Goal: Task Accomplishment & Management: Manage account settings

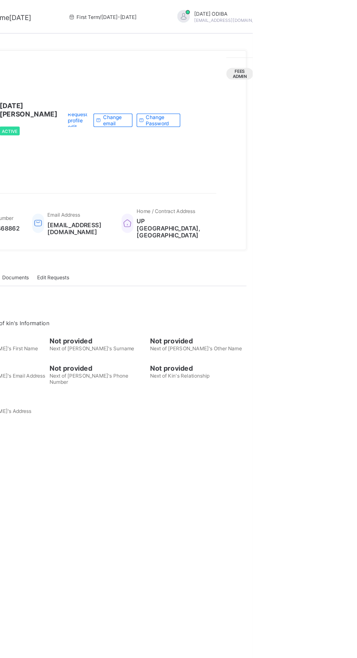
click at [318, 12] on div "[DATE] ODIBA [EMAIL_ADDRESS][DOMAIN_NAME]" at bounding box center [335, 15] width 102 height 12
click at [335, 59] on span "Profile" at bounding box center [359, 58] width 48 height 8
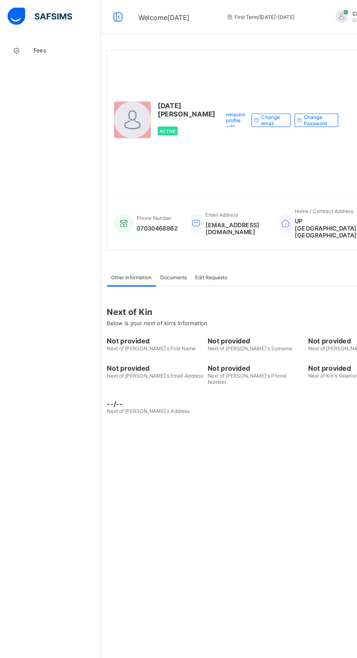
click at [102, 14] on icon at bounding box center [103, 14] width 12 height 11
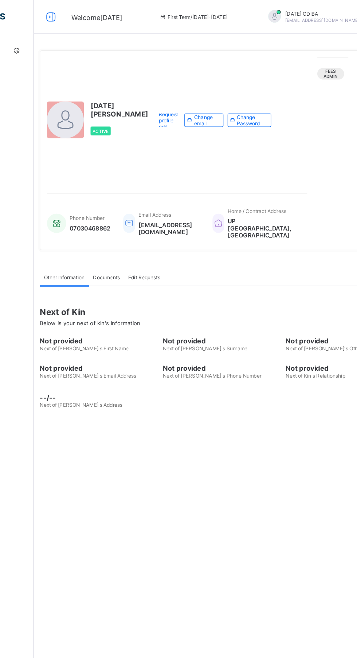
click at [44, 15] on icon at bounding box center [44, 14] width 12 height 11
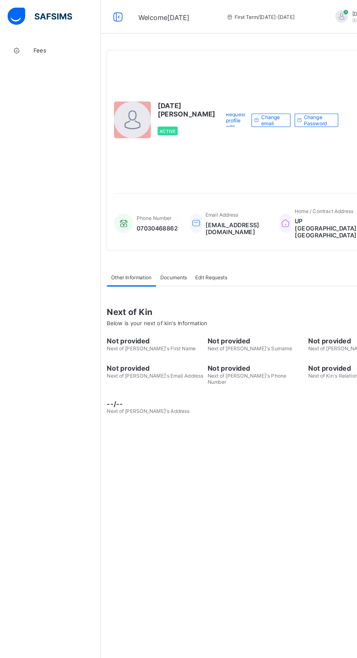
click at [39, 14] on img at bounding box center [35, 14] width 56 height 15
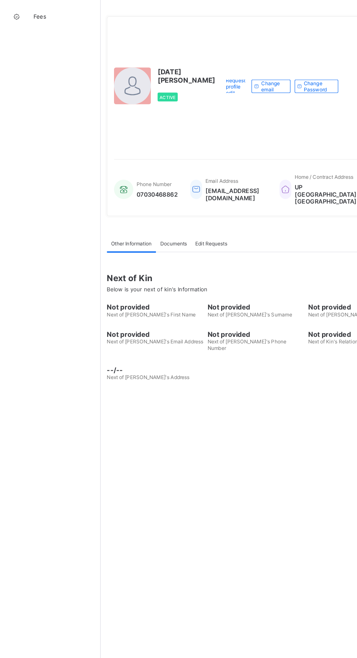
click at [146, 248] on div "Documents" at bounding box center [151, 241] width 31 height 15
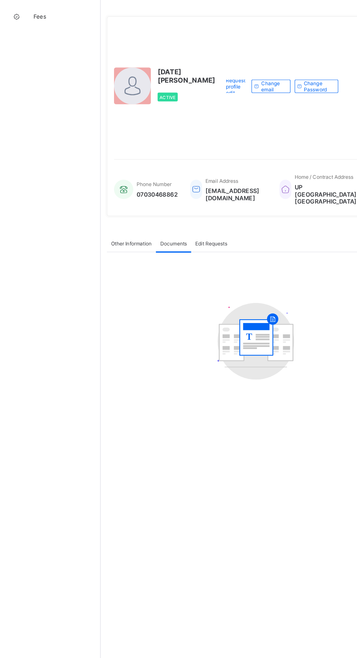
click at [182, 244] on span "Edit Requests" at bounding box center [184, 241] width 28 height 5
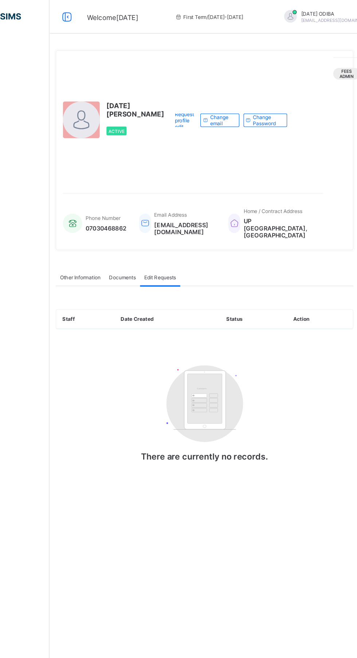
click at [105, 17] on icon at bounding box center [103, 14] width 12 height 11
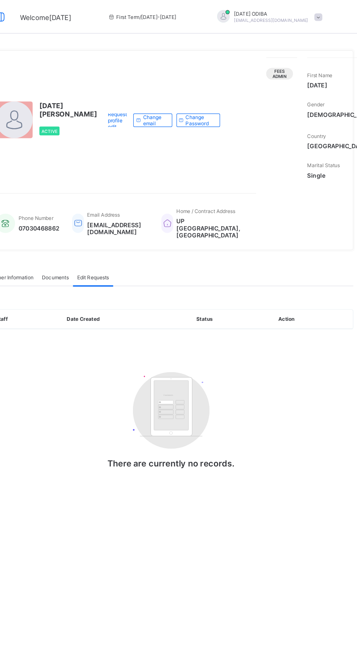
click at [318, 15] on span at bounding box center [321, 15] width 7 height 7
click at [277, 60] on span "Profile" at bounding box center [301, 58] width 48 height 8
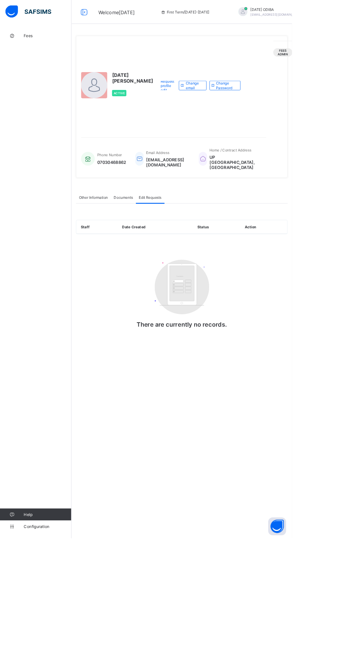
click at [205, 15] on span "First Term / [DATE]-[DATE]" at bounding box center [226, 14] width 59 height 5
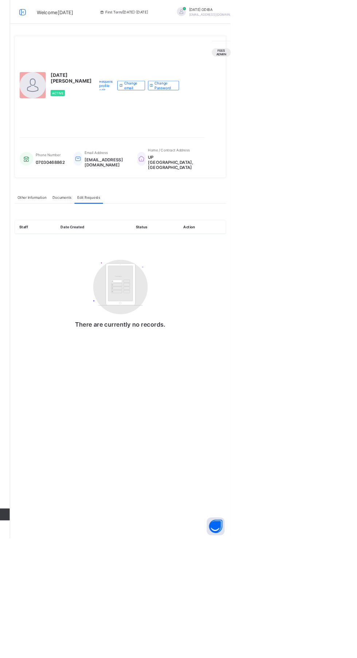
click at [340, 62] on span "Fees Admin" at bounding box center [346, 64] width 12 height 9
